Goal: Task Accomplishment & Management: Use online tool/utility

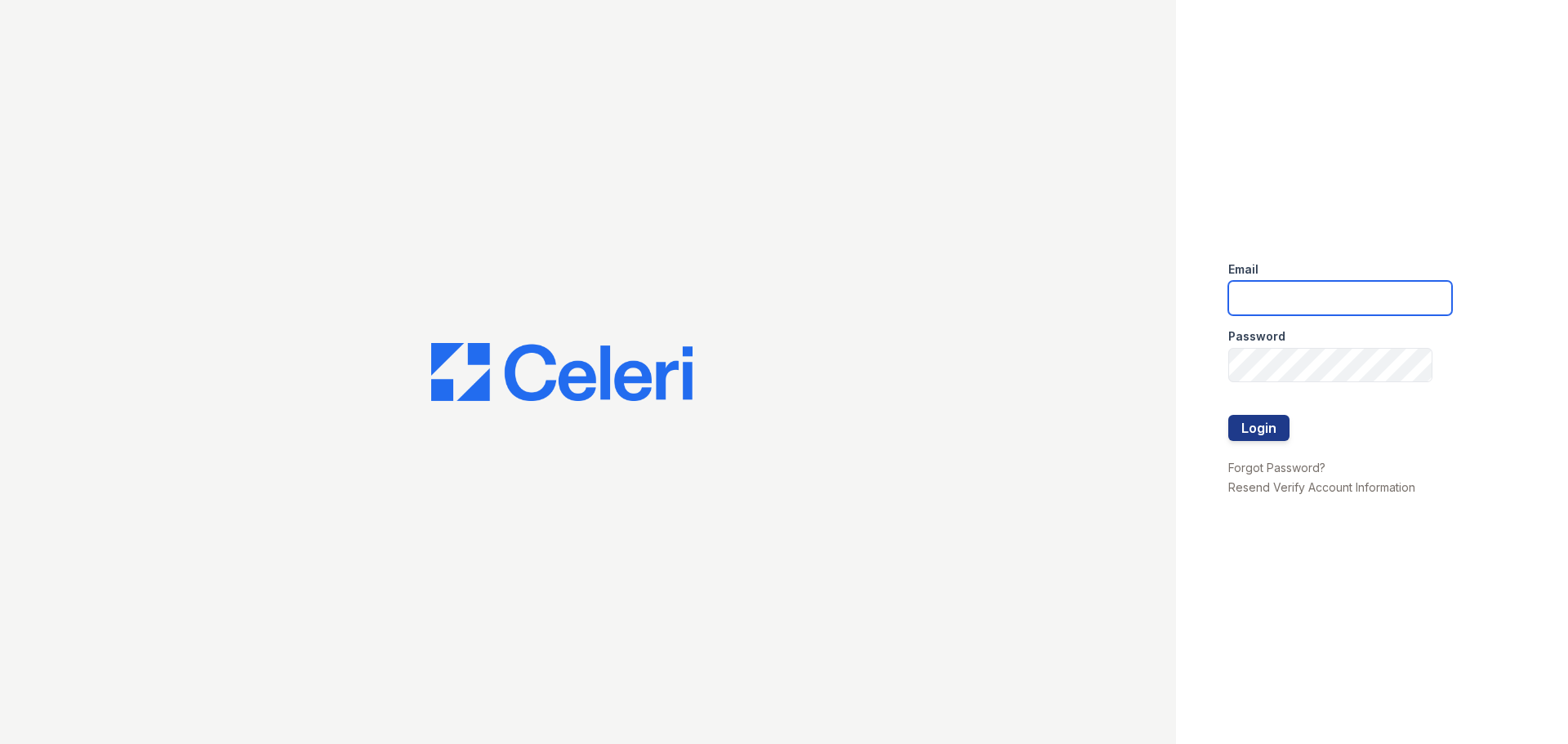
type input "mdelarosa@lantowerliving.com"
click at [1265, 437] on button "Login" at bounding box center [1259, 428] width 61 height 27
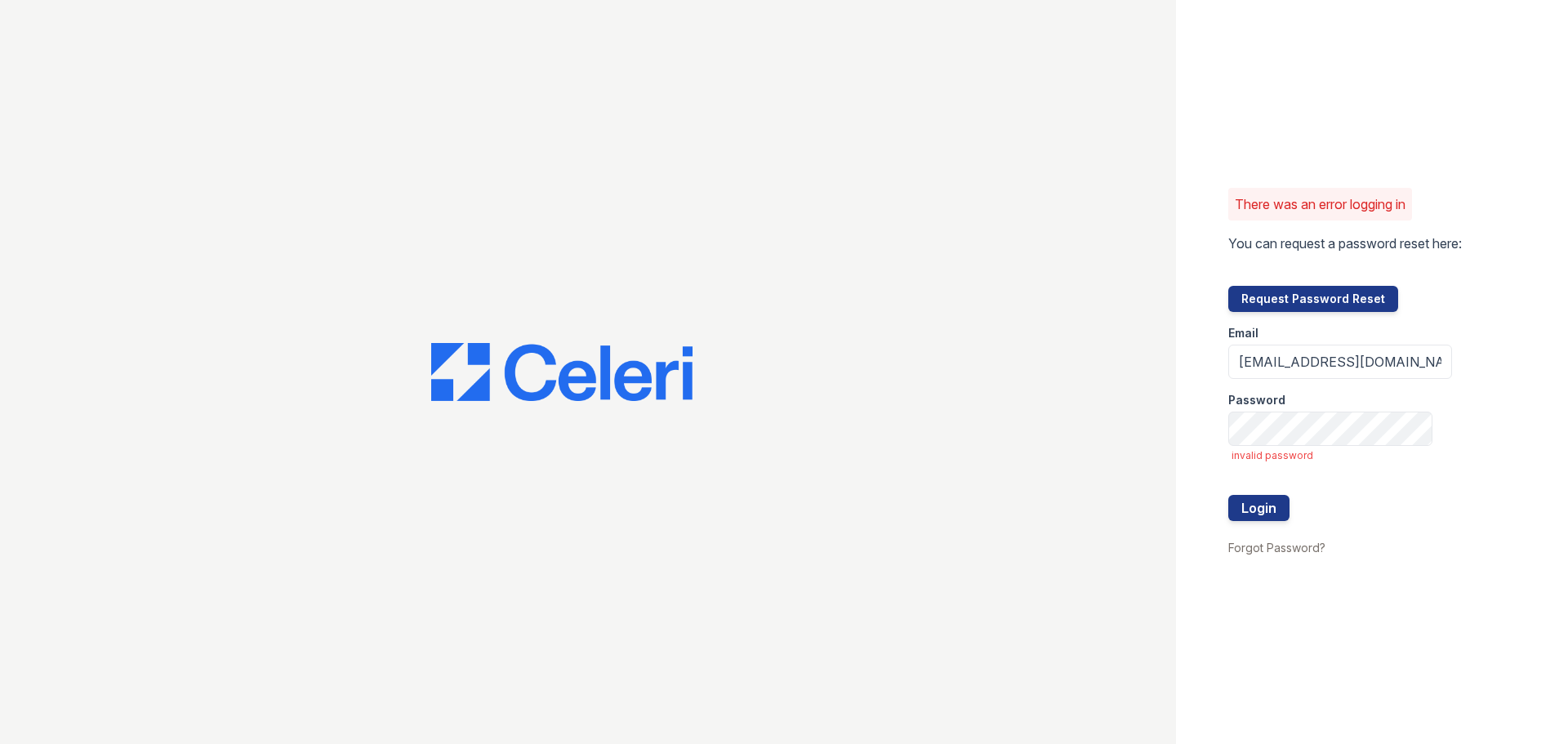
click at [1286, 300] on button "Request Password Reset" at bounding box center [1313, 299] width 170 height 27
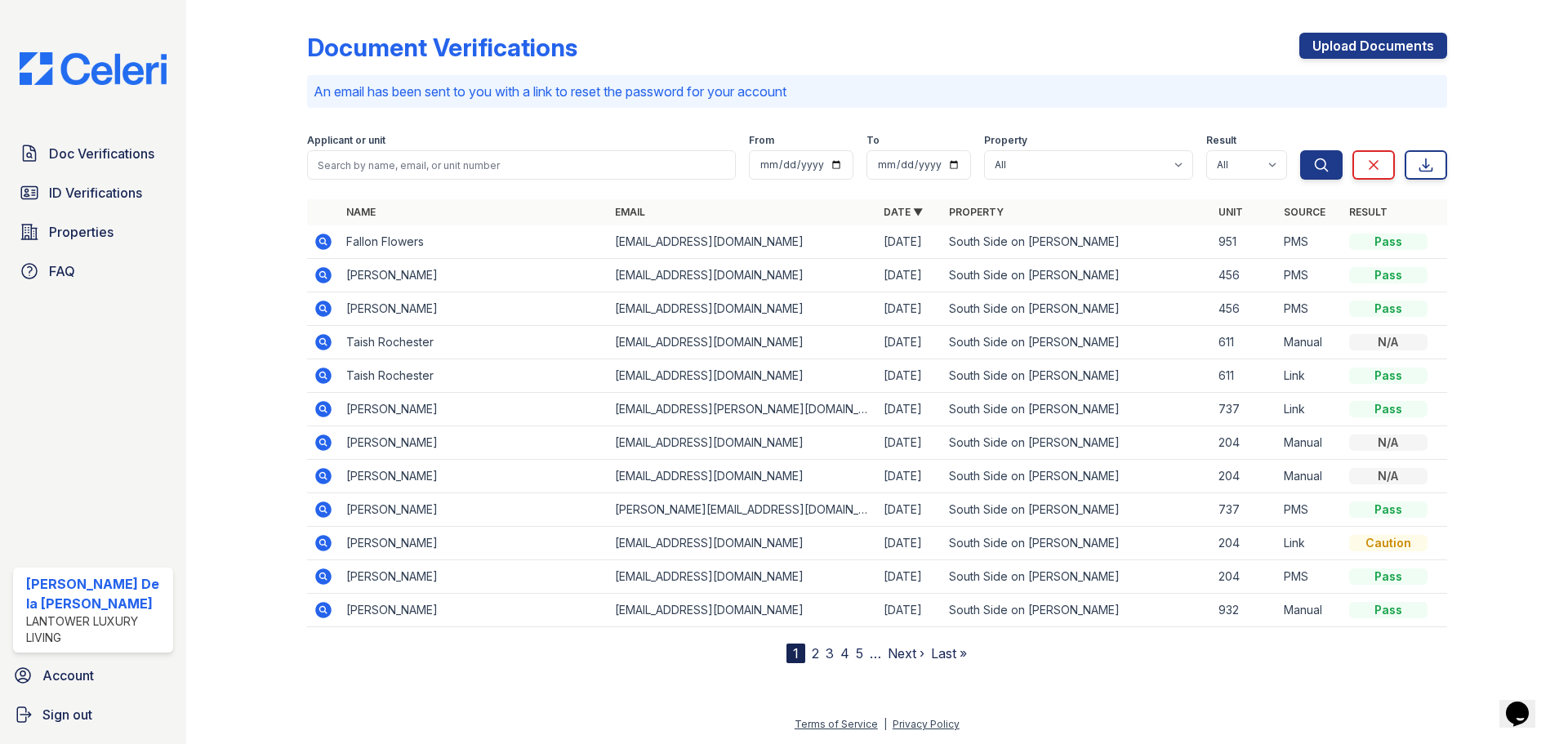
click at [97, 196] on span "ID Verifications" at bounding box center [95, 193] width 93 height 20
